Goal: Obtain resource: Obtain resource

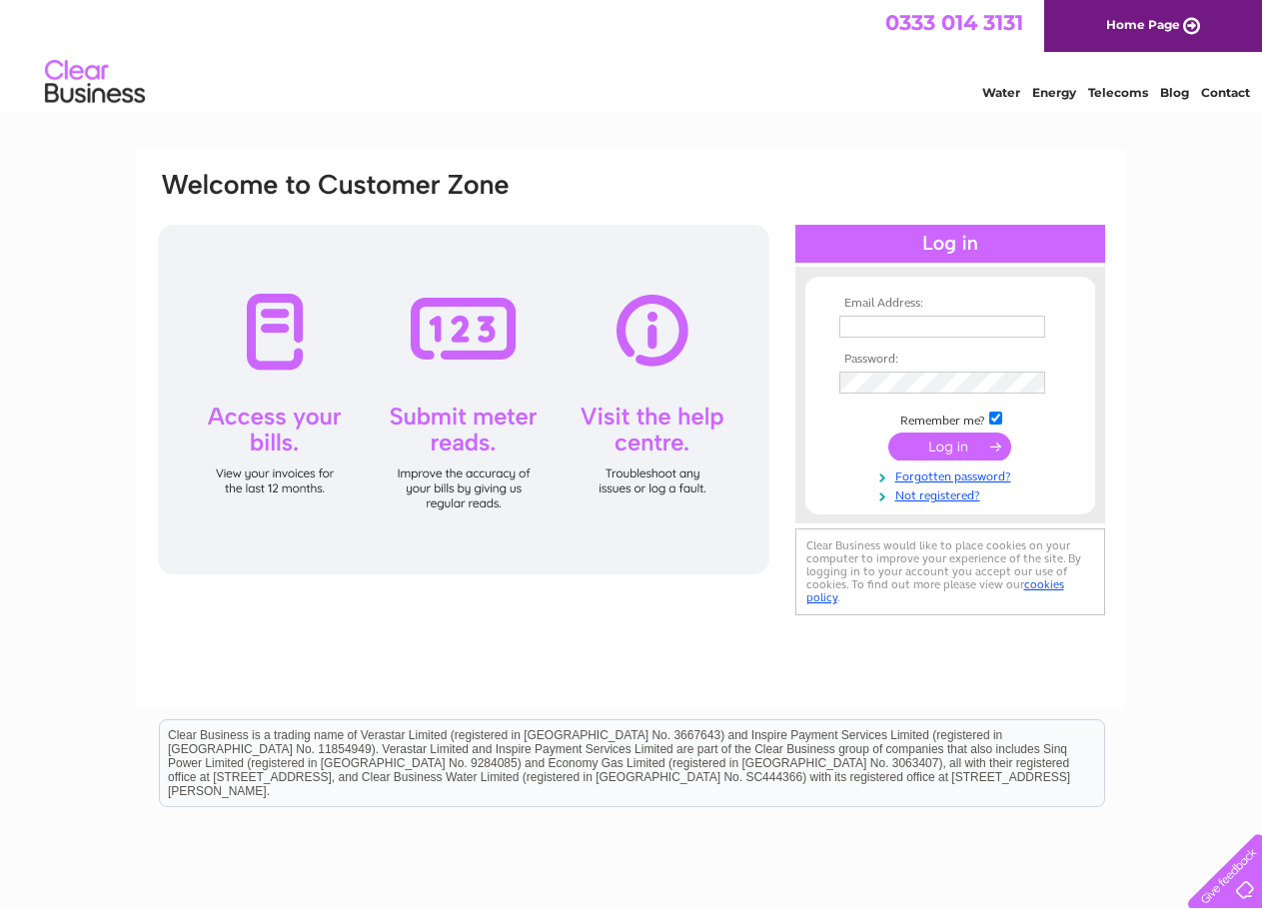
type input "fiona.alsop@knightfrank.com"
click at [960, 449] on input "submit" at bounding box center [949, 447] width 123 height 28
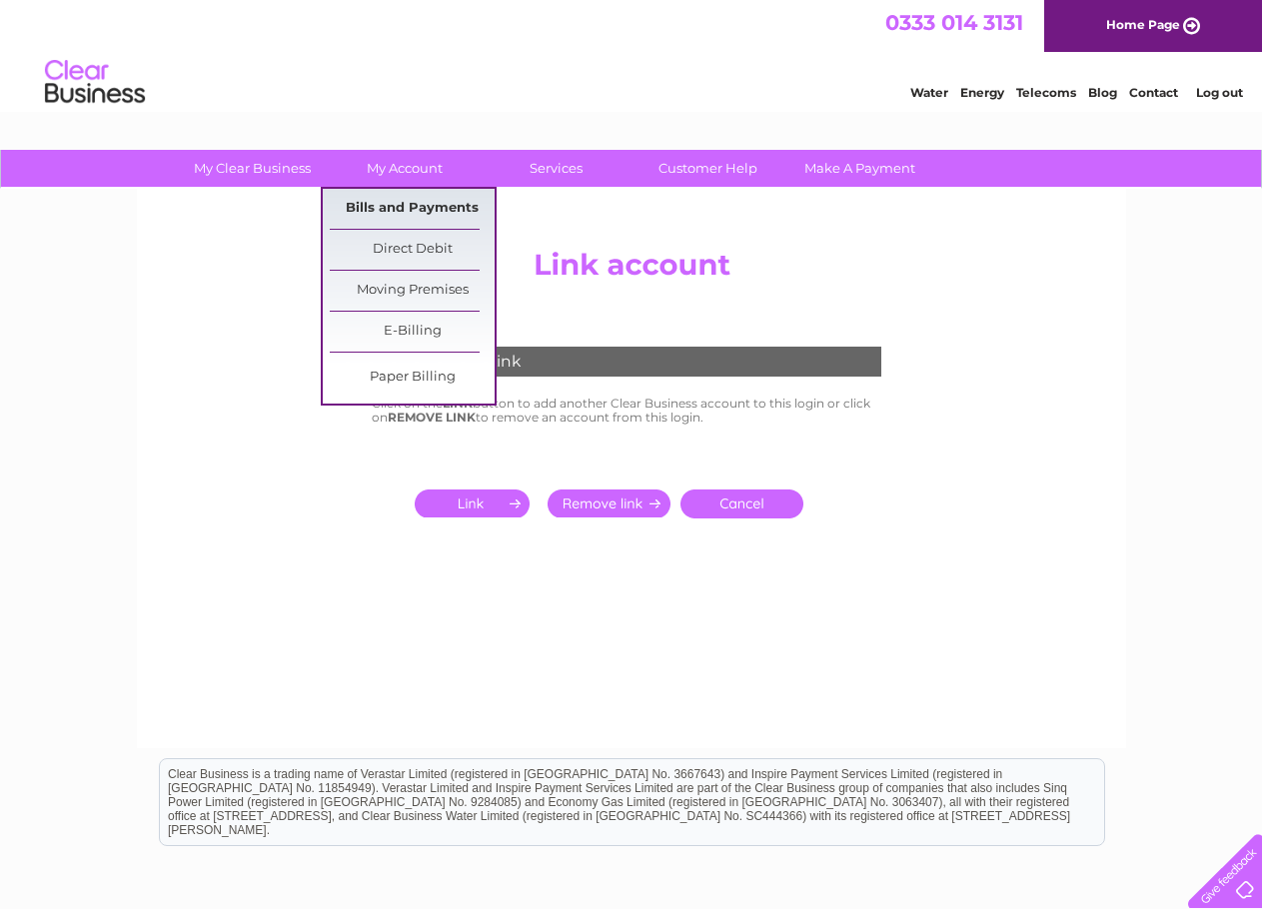
click at [413, 207] on link "Bills and Payments" at bounding box center [412, 209] width 165 height 40
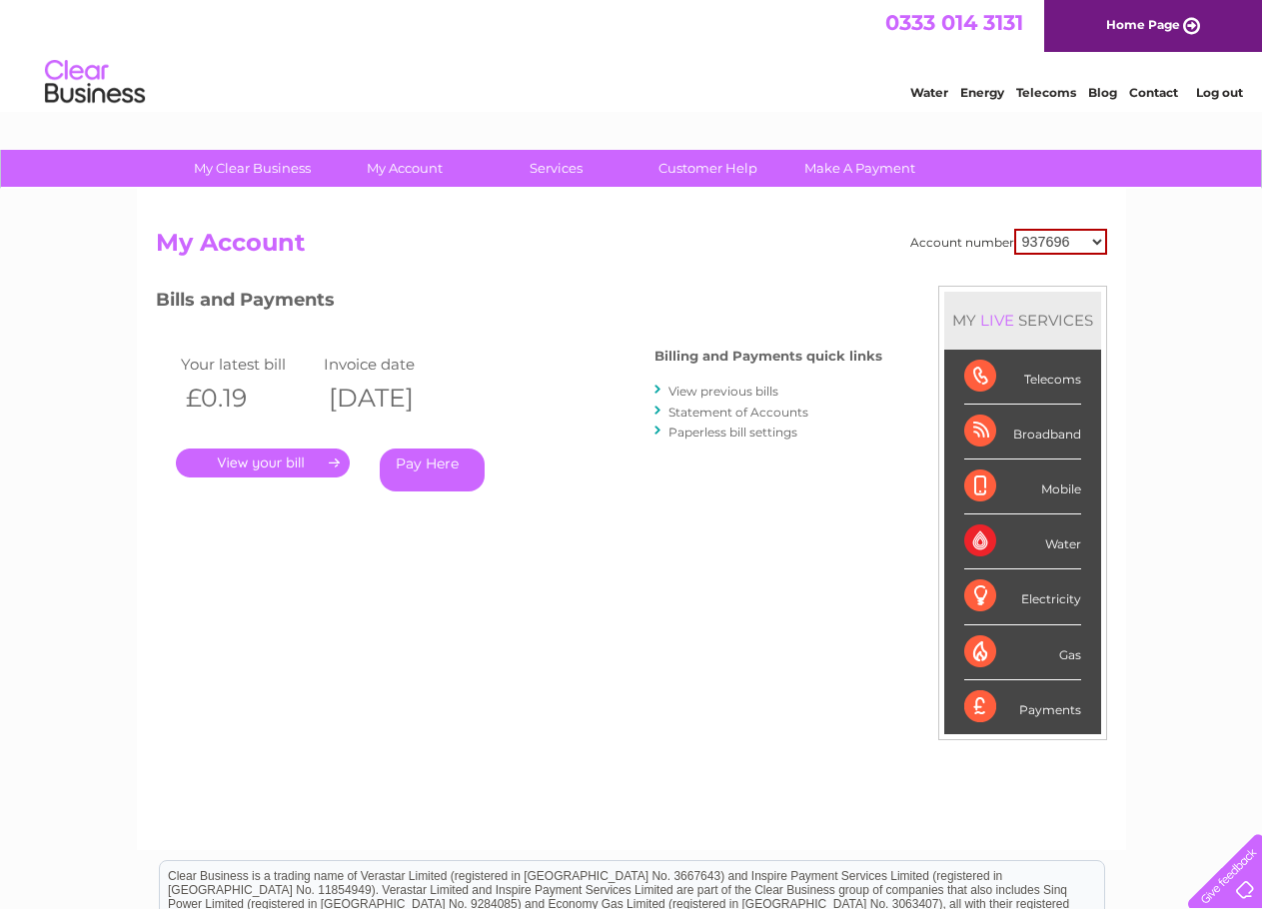
click at [1068, 248] on select "937696 1156130 30291226" at bounding box center [1060, 242] width 93 height 26
select select "1156130"
click at [1014, 229] on select "937696 1156130 30291226" at bounding box center [1060, 242] width 93 height 26
click at [241, 452] on link "." at bounding box center [263, 463] width 174 height 29
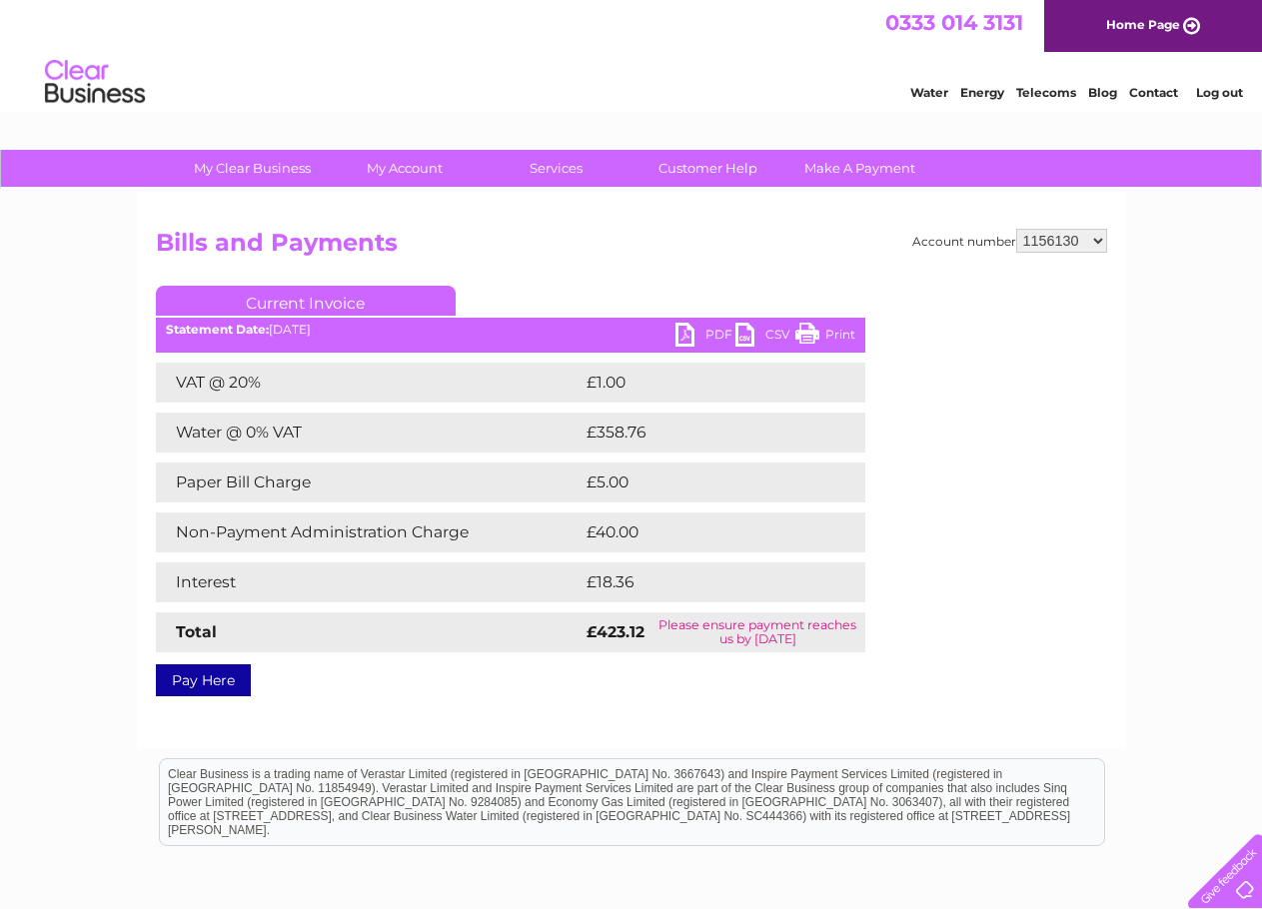
click at [694, 332] on link "PDF" at bounding box center [705, 337] width 60 height 29
click at [690, 245] on h2 "Bills and Payments" at bounding box center [631, 248] width 951 height 38
click at [1016, 527] on div "Account number 937696 1156130 30291226 Bills and Payments Current Invoice PDF C…" at bounding box center [631, 459] width 951 height 461
click at [573, 221] on div "Account number 937696 1156130 30291226 Bills and Payments Current Invoice PDF C…" at bounding box center [631, 469] width 989 height 560
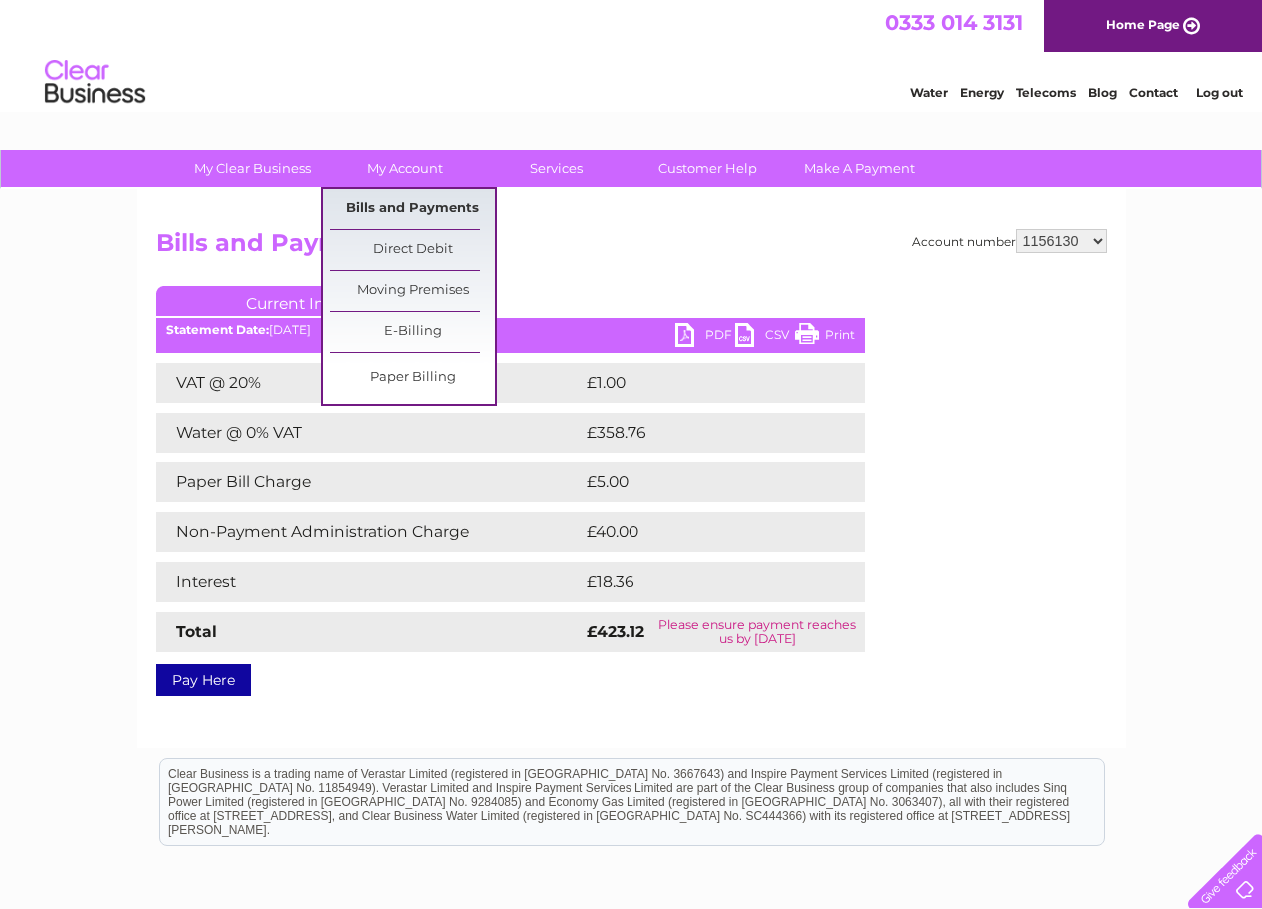
click at [419, 202] on link "Bills and Payments" at bounding box center [412, 209] width 165 height 40
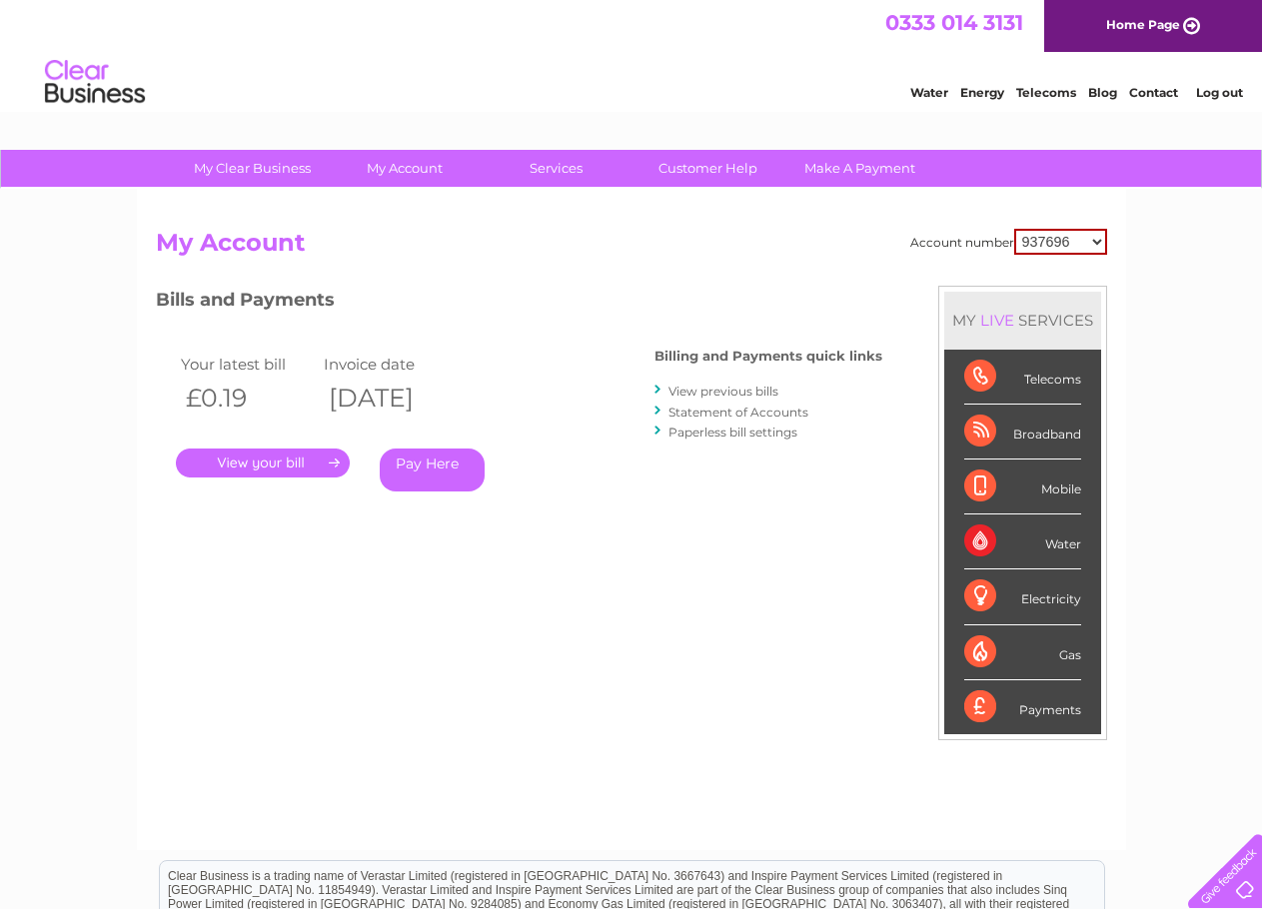
click at [1049, 235] on select "937696 1156130 30291226" at bounding box center [1060, 242] width 93 height 26
select select "1156130"
click at [1014, 229] on select "937696 1156130 30291226" at bounding box center [1060, 242] width 93 height 26
click at [759, 388] on link "View previous bills" at bounding box center [723, 391] width 110 height 15
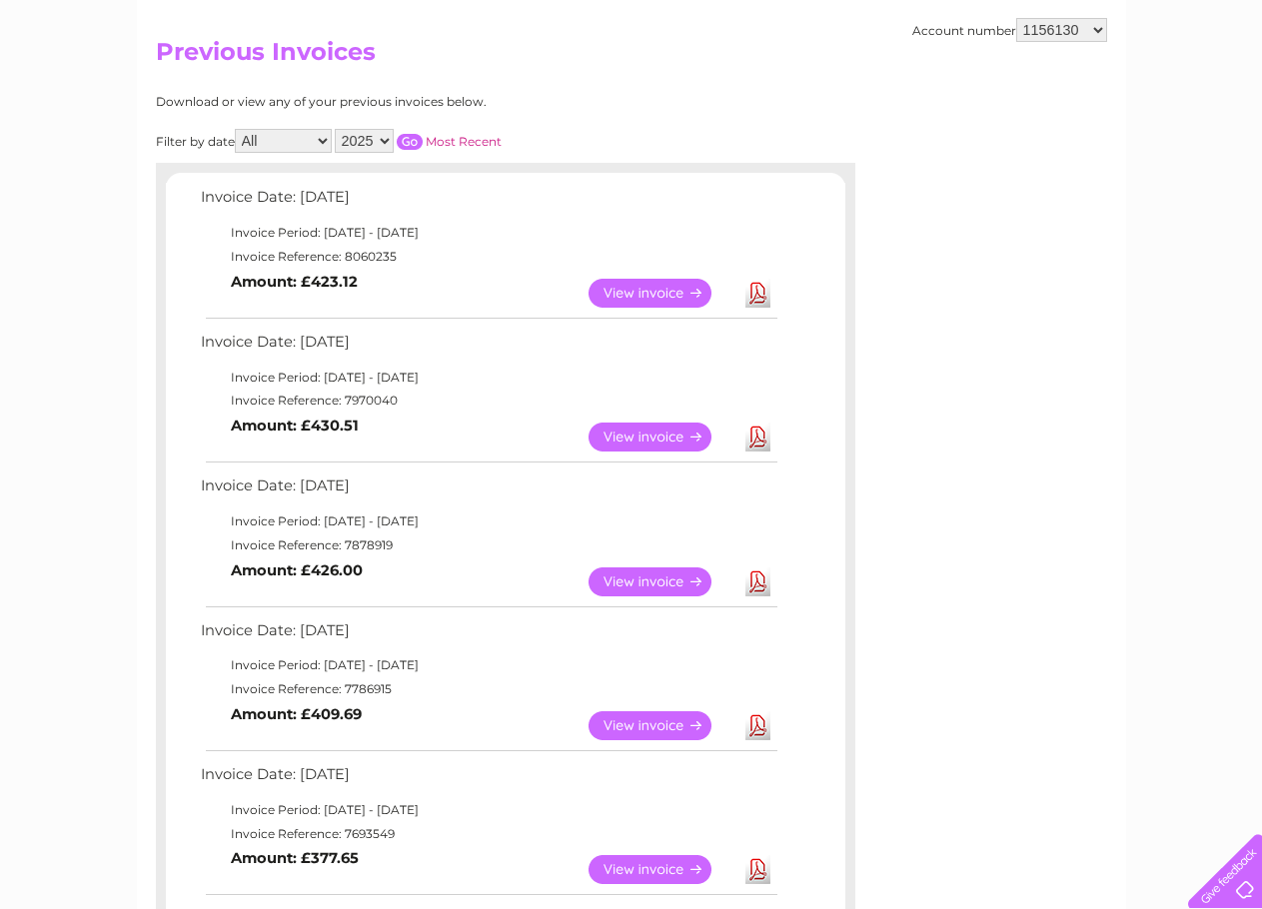
scroll to position [200, 0]
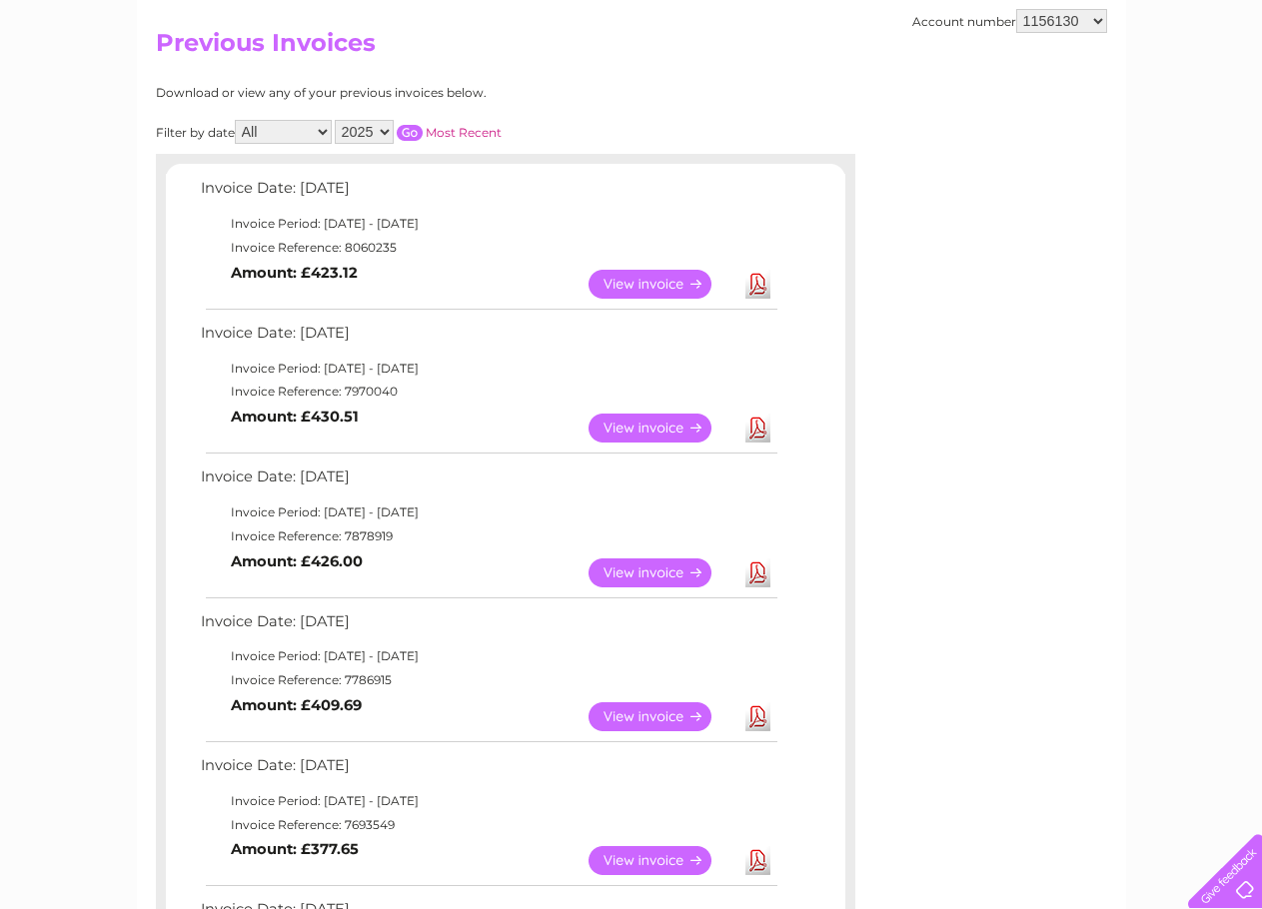
click at [758, 427] on link "Download" at bounding box center [757, 428] width 25 height 29
click at [653, 570] on link "View" at bounding box center [662, 573] width 147 height 29
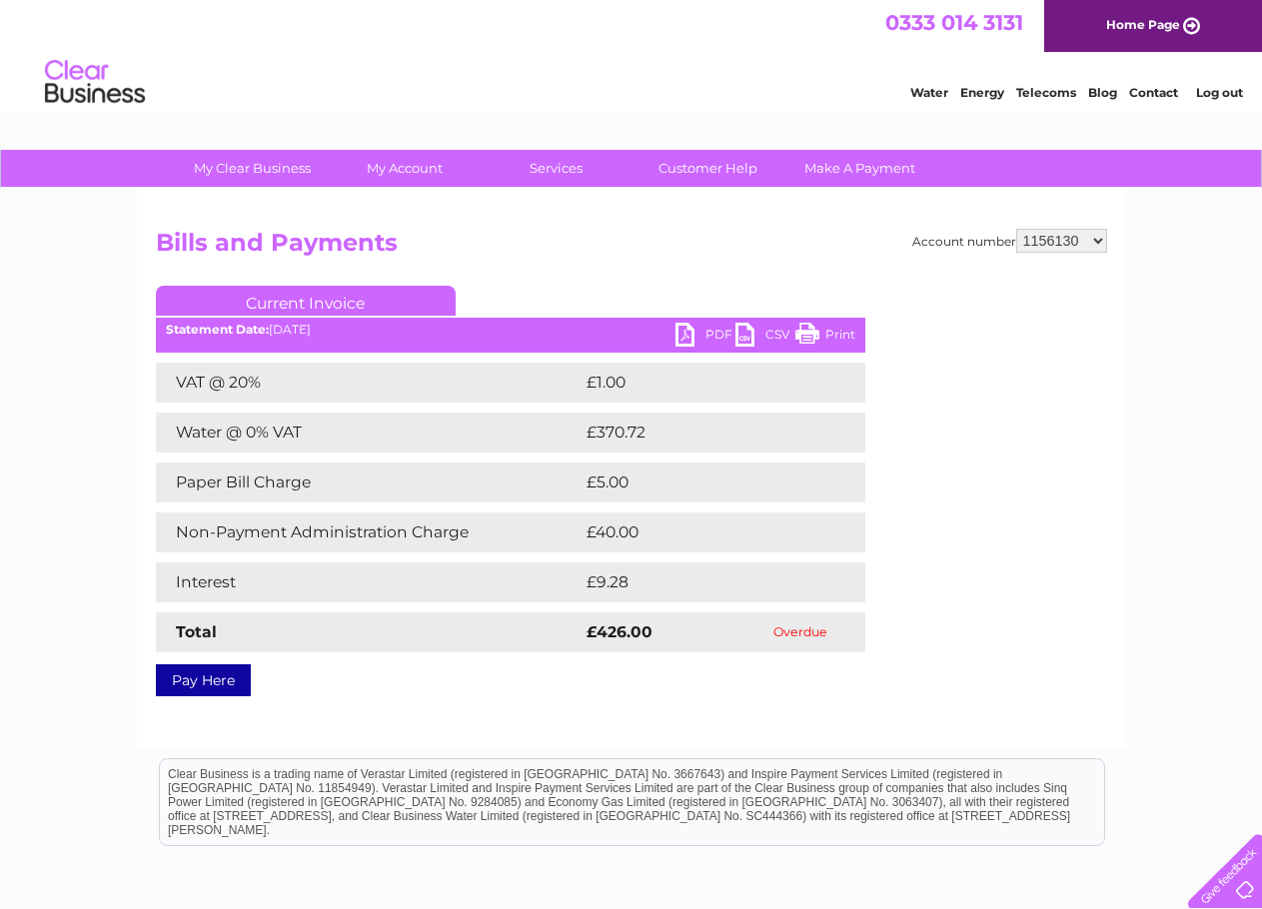
click at [742, 60] on div "Water Energy Telecoms Blog Contact Log out" at bounding box center [631, 84] width 1262 height 65
drag, startPoint x: 1138, startPoint y: 0, endPoint x: 581, endPoint y: 91, distance: 564.9
click at [581, 91] on div "Water Energy Telecoms Blog Contact Log out" at bounding box center [631, 84] width 1262 height 65
click at [696, 332] on link "PDF" at bounding box center [705, 337] width 60 height 29
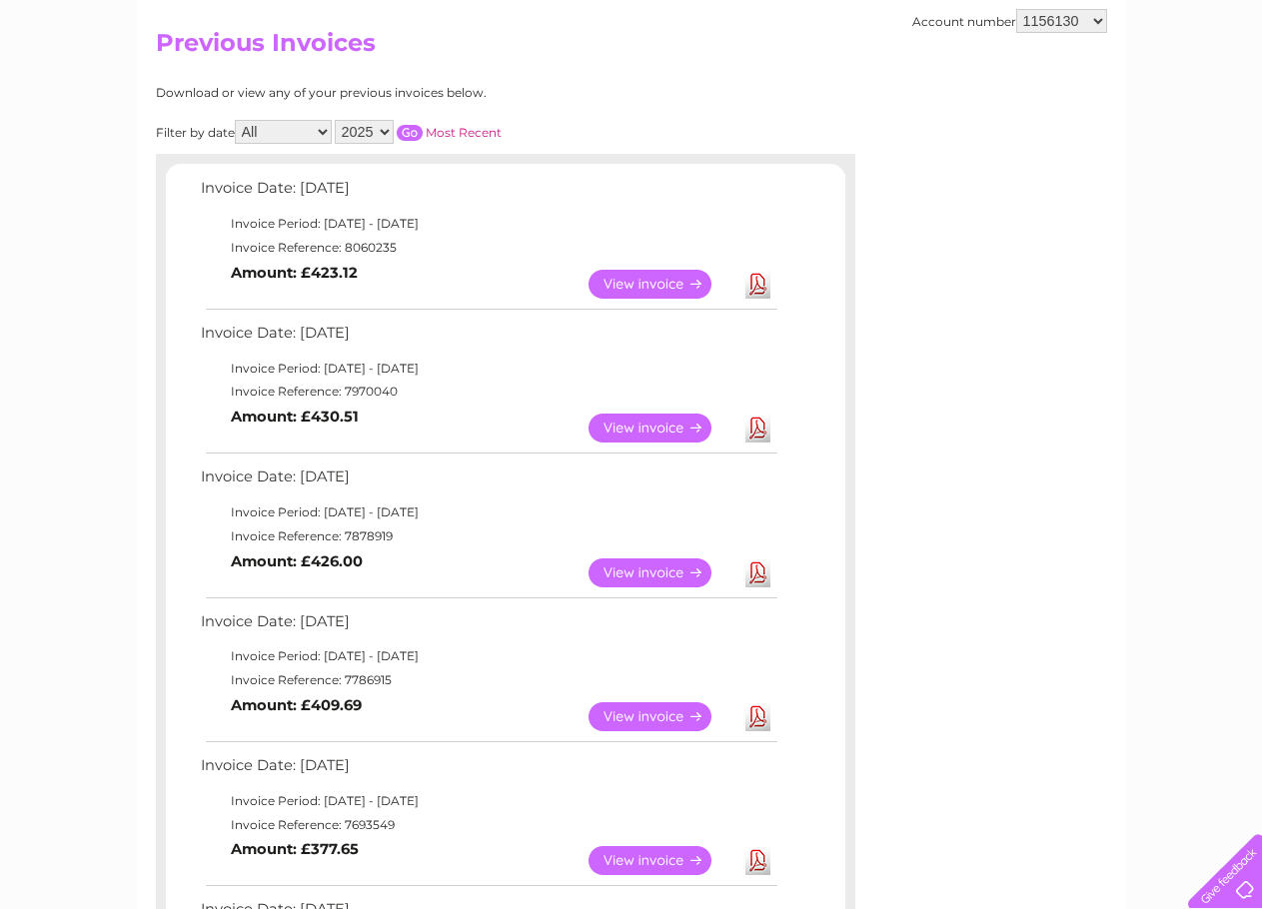
click at [649, 714] on link "View" at bounding box center [662, 716] width 147 height 29
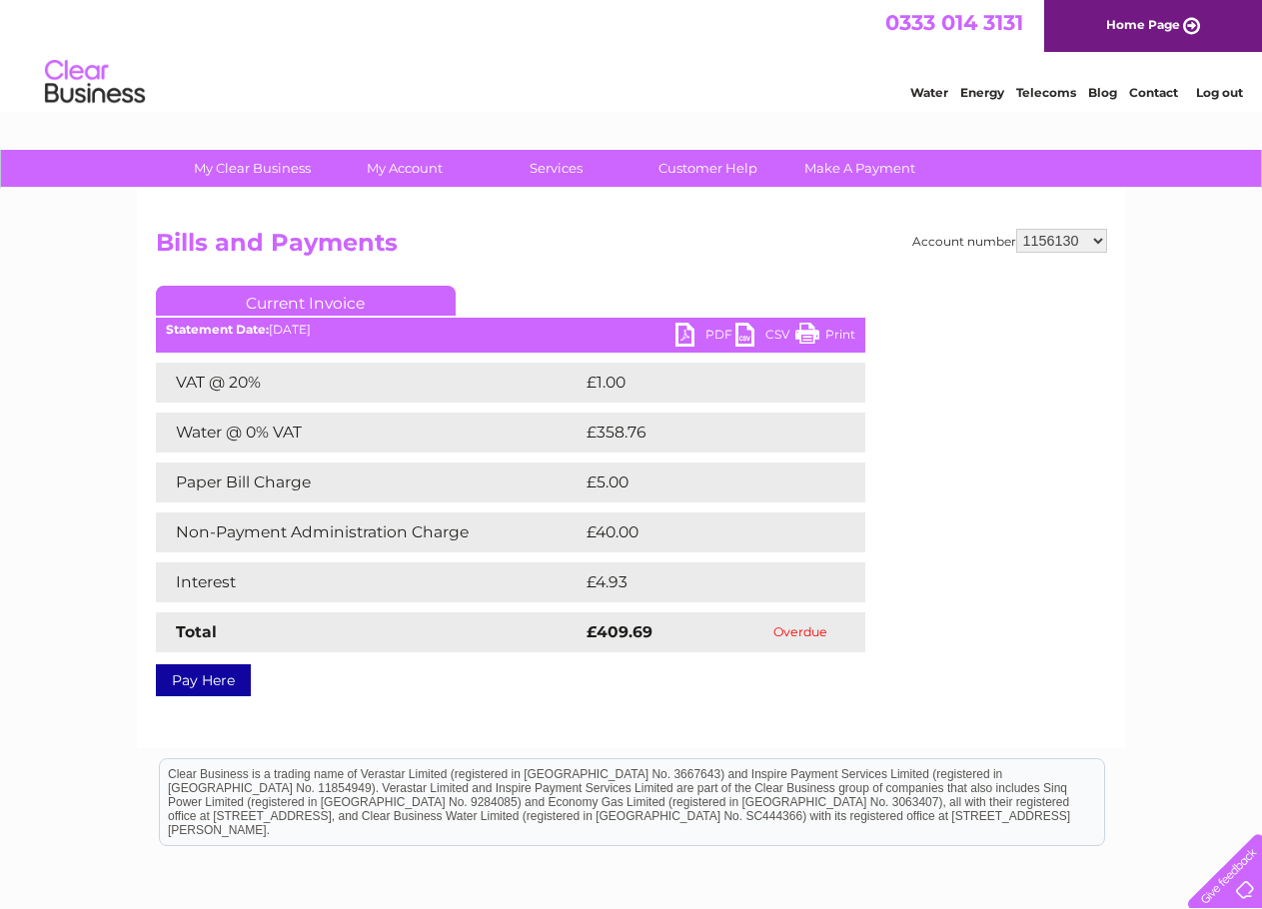
click at [697, 326] on link "PDF" at bounding box center [705, 337] width 60 height 29
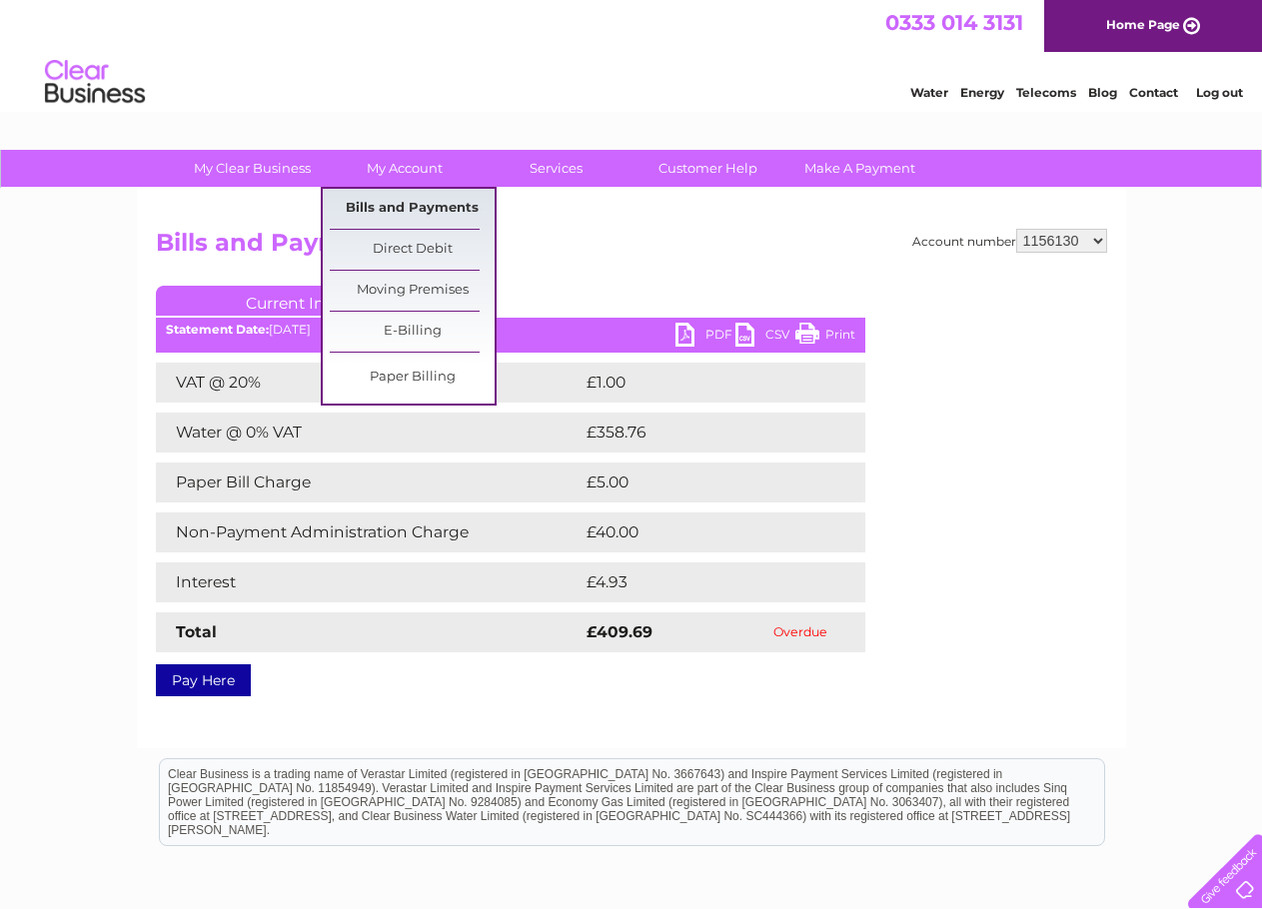
click at [413, 201] on link "Bills and Payments" at bounding box center [412, 209] width 165 height 40
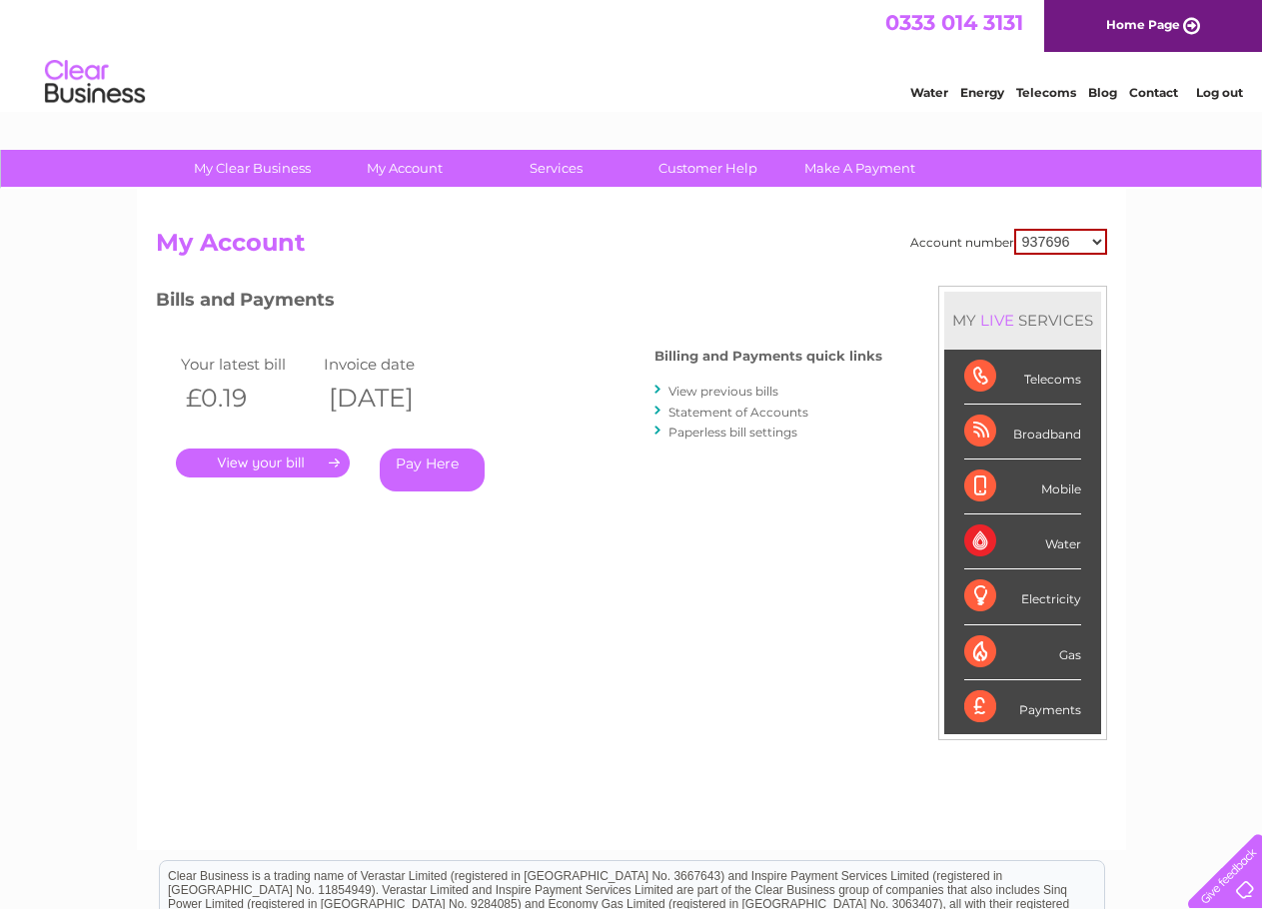
drag, startPoint x: 0, startPoint y: 0, endPoint x: 1039, endPoint y: 246, distance: 1067.9
click at [1039, 246] on select "937696 1156130 30291226" at bounding box center [1060, 242] width 93 height 26
select select "1156130"
click at [1014, 229] on select "937696 1156130 30291226" at bounding box center [1060, 242] width 93 height 26
click at [753, 412] on link "Statement of Accounts" at bounding box center [738, 412] width 140 height 15
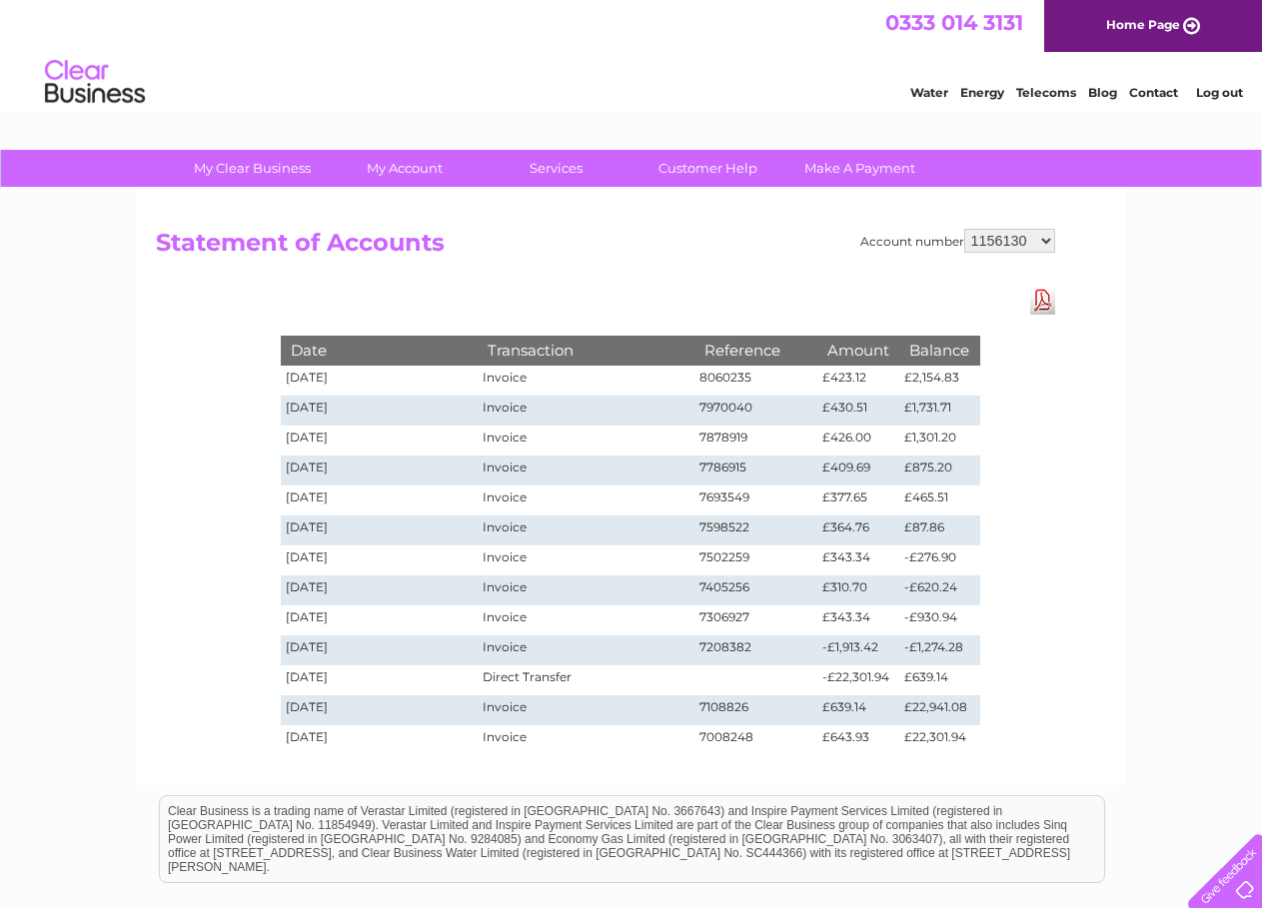
click at [1044, 292] on link "Download Pdf" at bounding box center [1042, 300] width 25 height 29
click at [1045, 298] on link "Download Pdf" at bounding box center [1042, 300] width 25 height 29
click at [611, 386] on td "Invoice" at bounding box center [586, 381] width 216 height 30
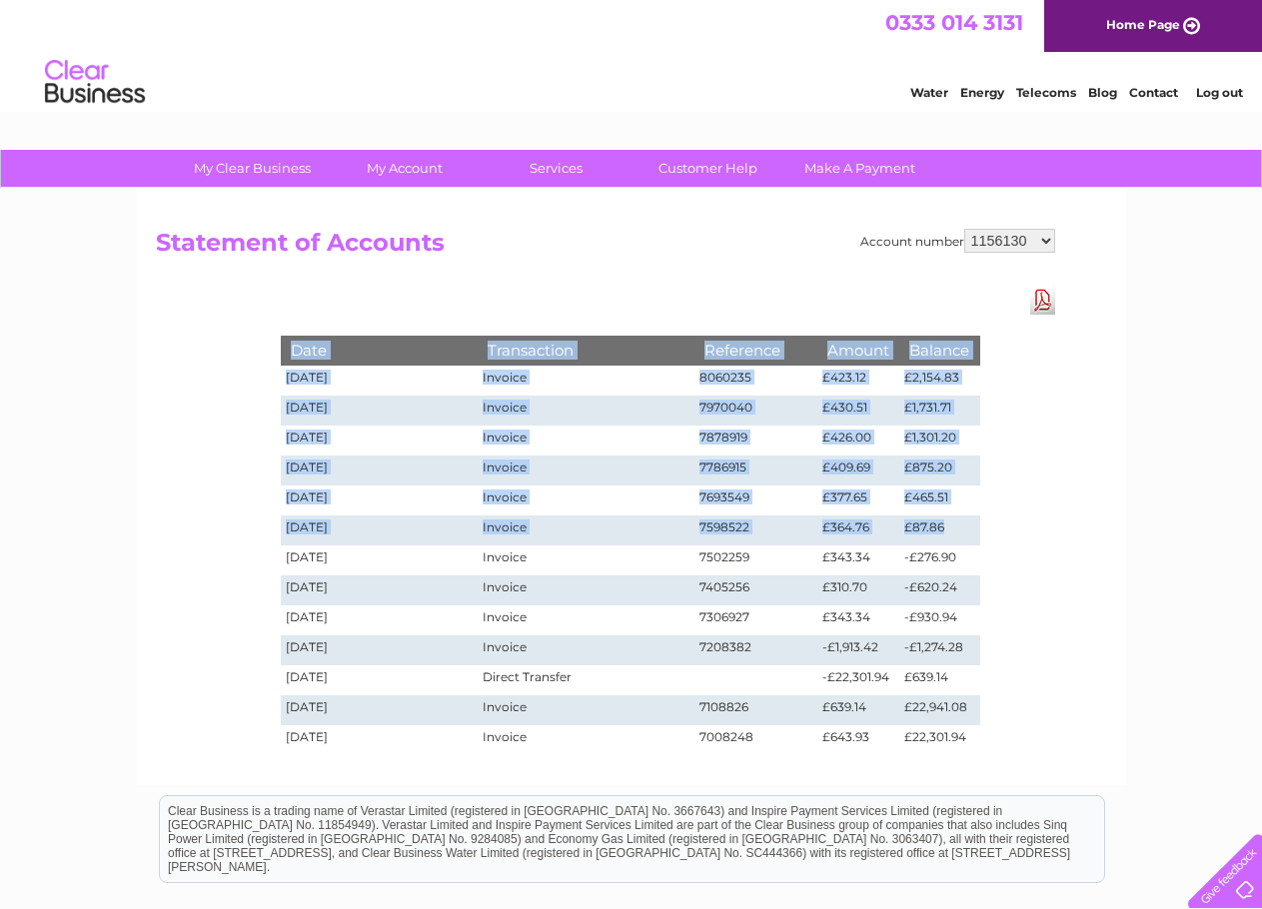
drag, startPoint x: 295, startPoint y: 353, endPoint x: 965, endPoint y: 538, distance: 695.5
click at [965, 538] on tbody "Date Transaction Reference Amount Balance [DATE] Invoice 8060235 £423.12 £2,154…" at bounding box center [630, 545] width 699 height 419
copy tbody "Lore Ipsumdolors Ametconse Adipis Elitsed 20/06/9241 Doeiusm 7614110 £344.83 £5…"
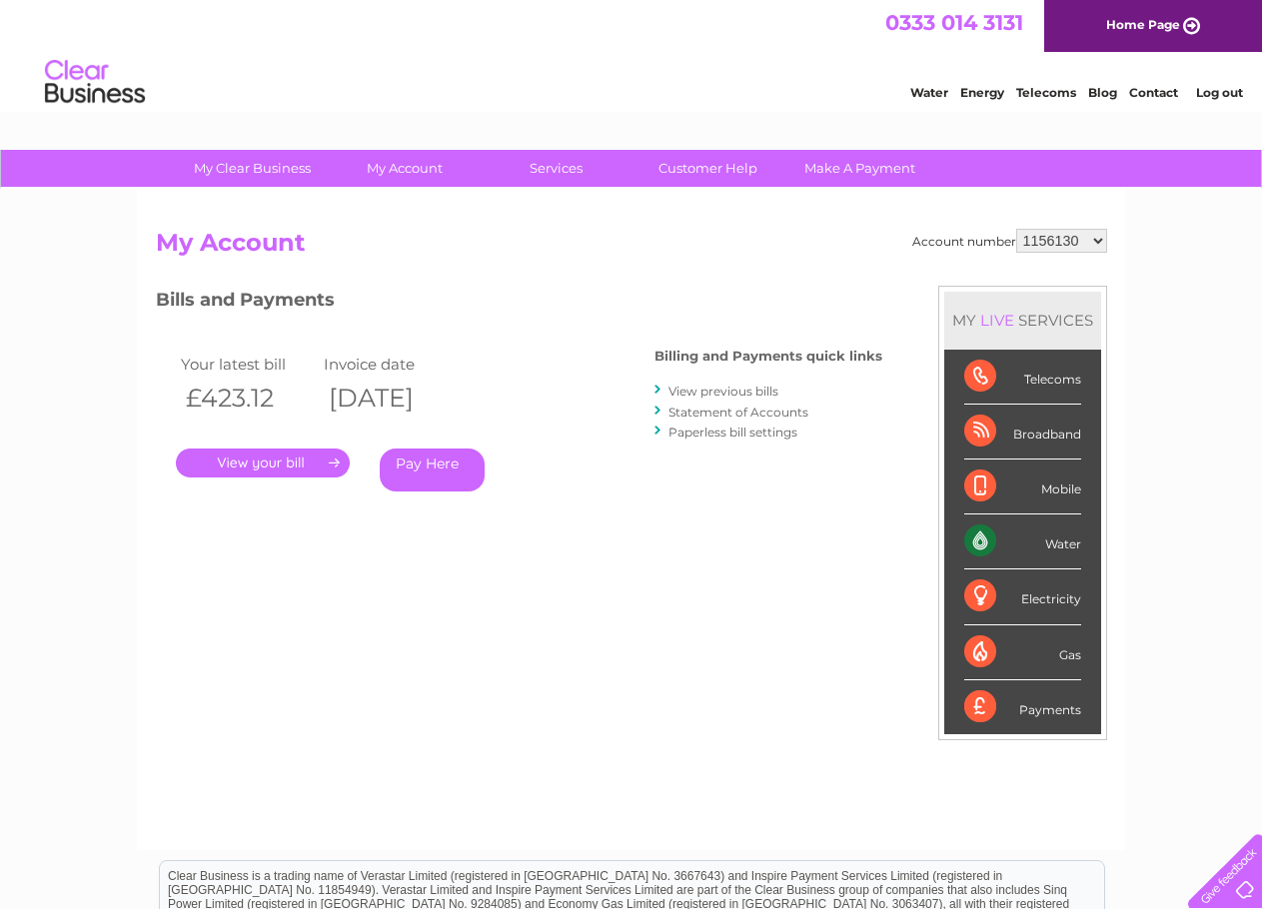
click at [1050, 239] on select "937696 1156130 30291226" at bounding box center [1061, 241] width 91 height 24
click at [1016, 229] on select "937696 1156130 30291226" at bounding box center [1061, 241] width 91 height 24
click at [698, 415] on link "Statement of Accounts" at bounding box center [738, 412] width 140 height 15
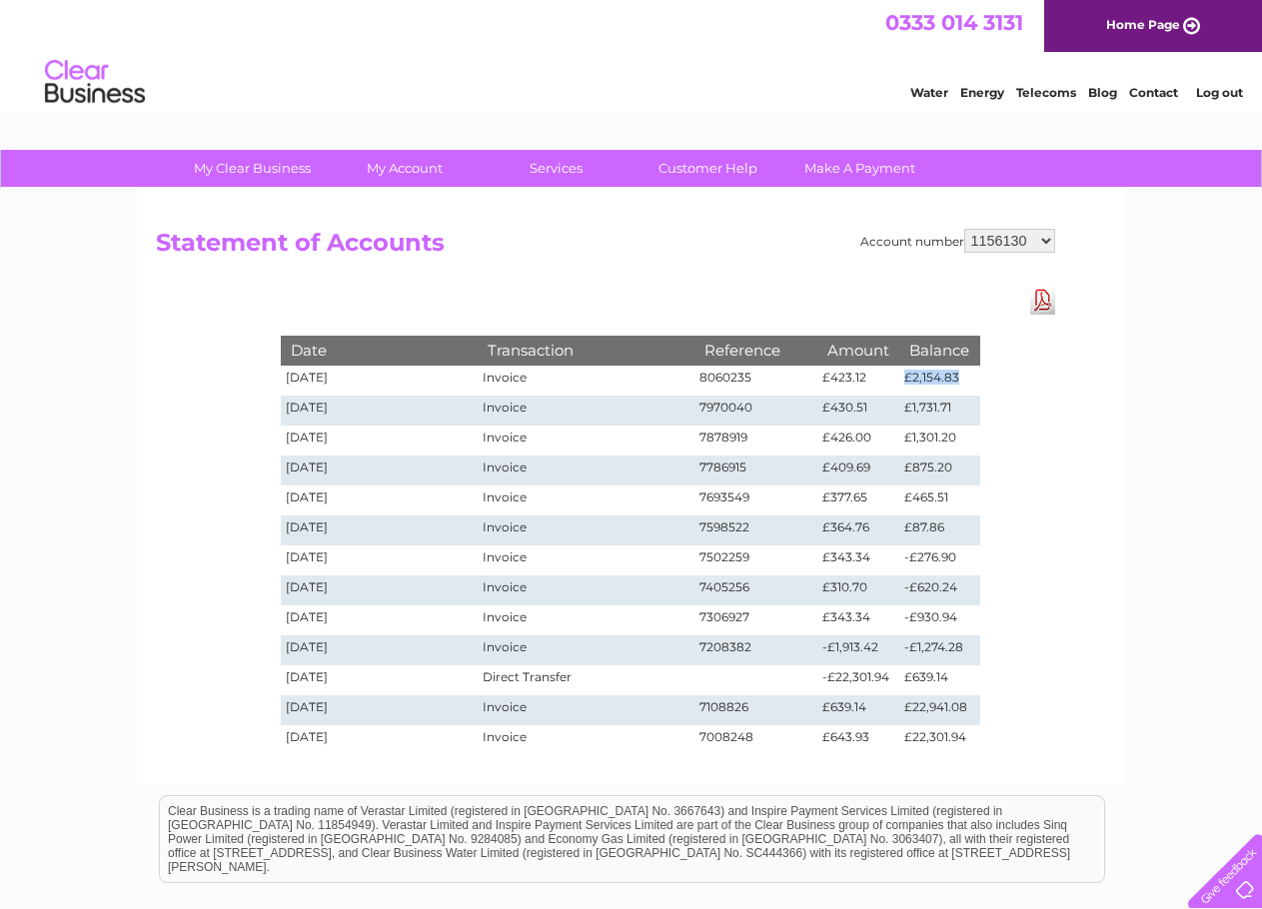
drag, startPoint x: 961, startPoint y: 381, endPoint x: 900, endPoint y: 381, distance: 61.0
click at [900, 381] on td "£2,154.83" at bounding box center [939, 381] width 80 height 30
copy td "£2,154.83"
